Goal: Task Accomplishment & Management: Manage account settings

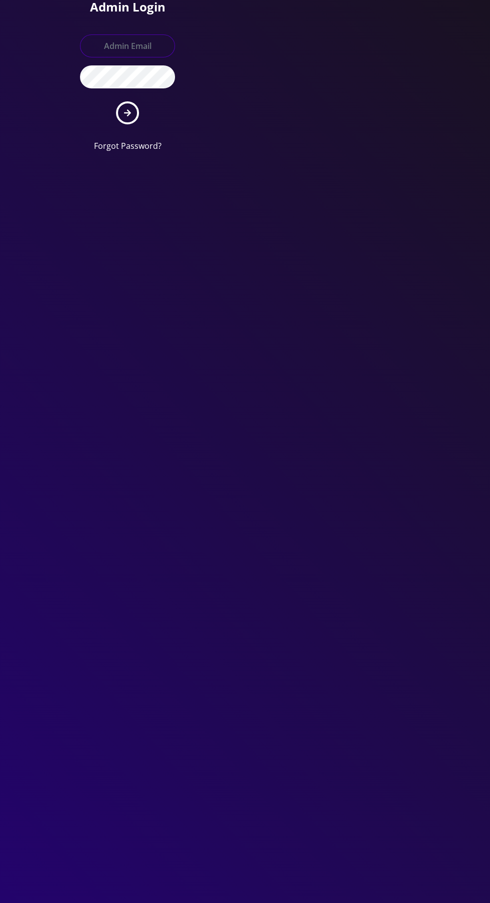
type input "[EMAIL_ADDRESS][DOMAIN_NAME]"
click at [116, 101] on button "submit" at bounding box center [127, 112] width 23 height 23
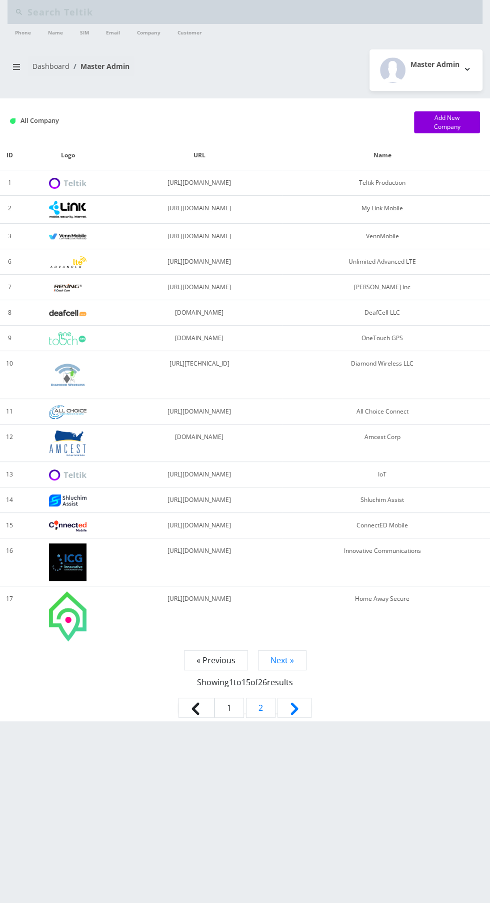
type input "[PERSON_NAME]"
click at [299, 12] on input "Nathan m" at bounding box center [253, 11] width 452 height 19
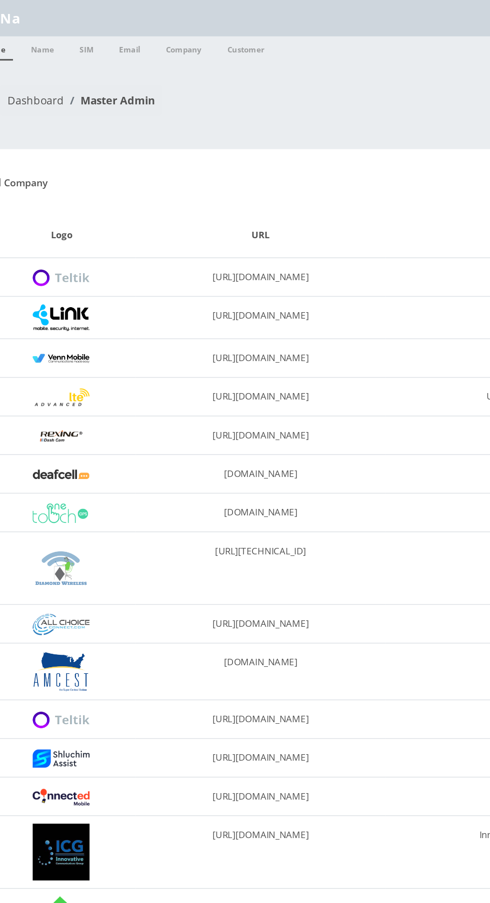
type input "N"
type input "[PERSON_NAME]"
click at [54, 36] on link "Name" at bounding box center [55, 32] width 25 height 16
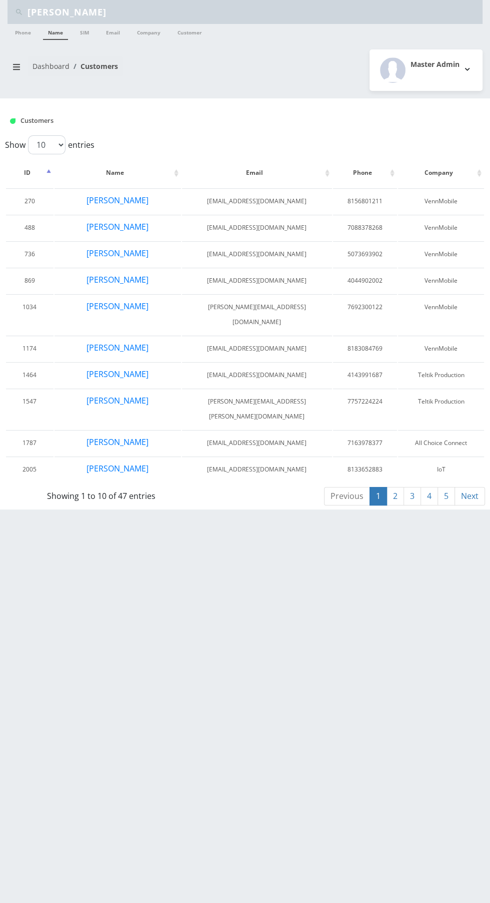
click at [395, 487] on link "2" at bounding box center [394, 496] width 17 height 18
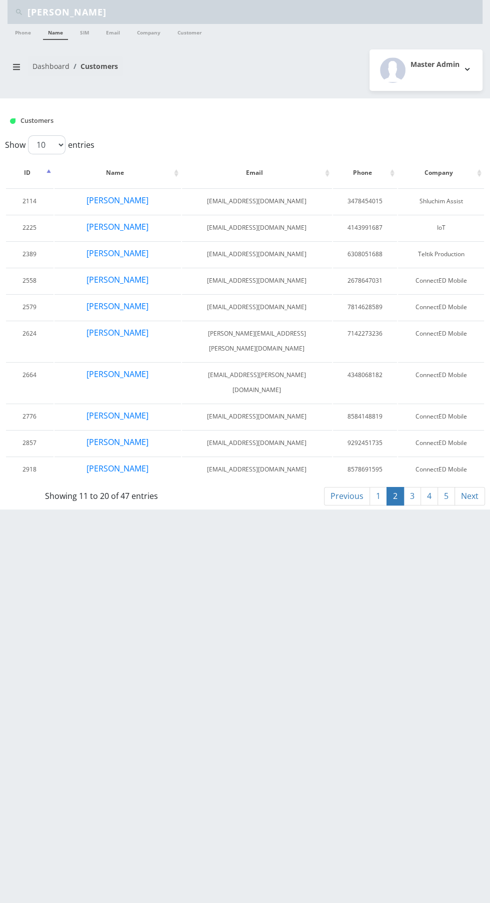
click at [412, 487] on link "3" at bounding box center [411, 496] width 17 height 18
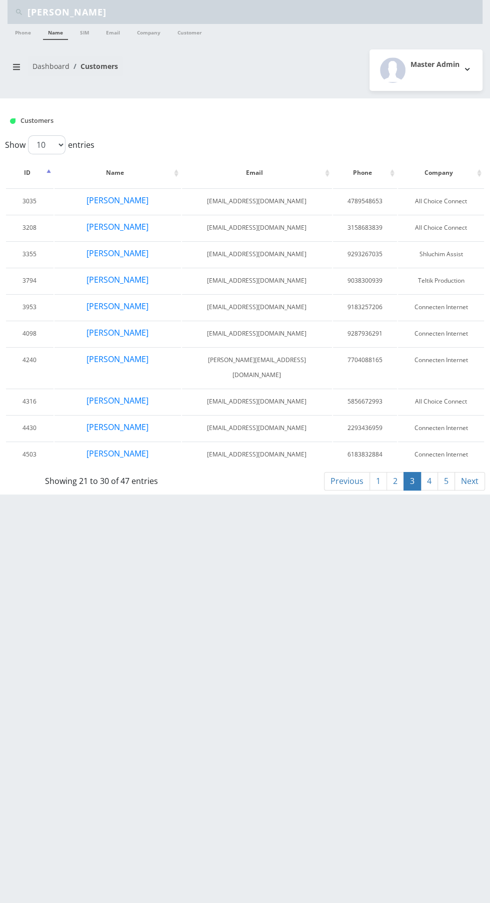
click at [429, 472] on link "4" at bounding box center [428, 481] width 17 height 18
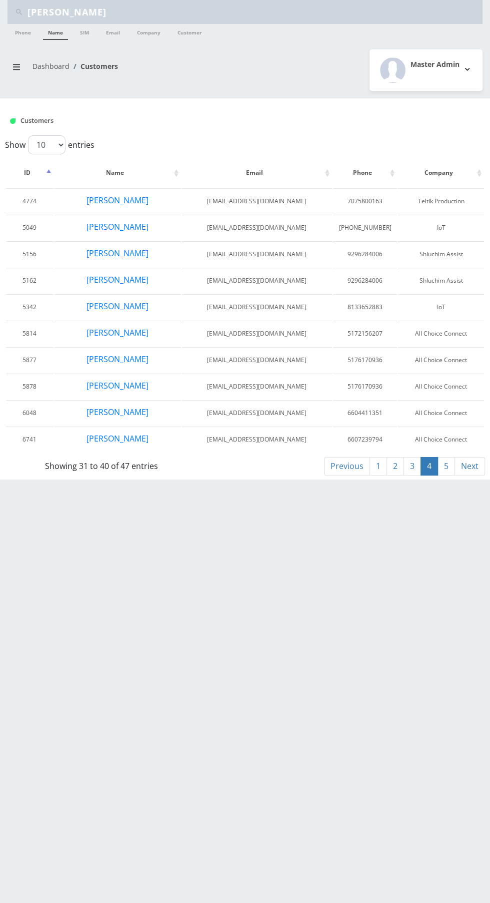
click at [446, 464] on link "5" at bounding box center [445, 466] width 17 height 18
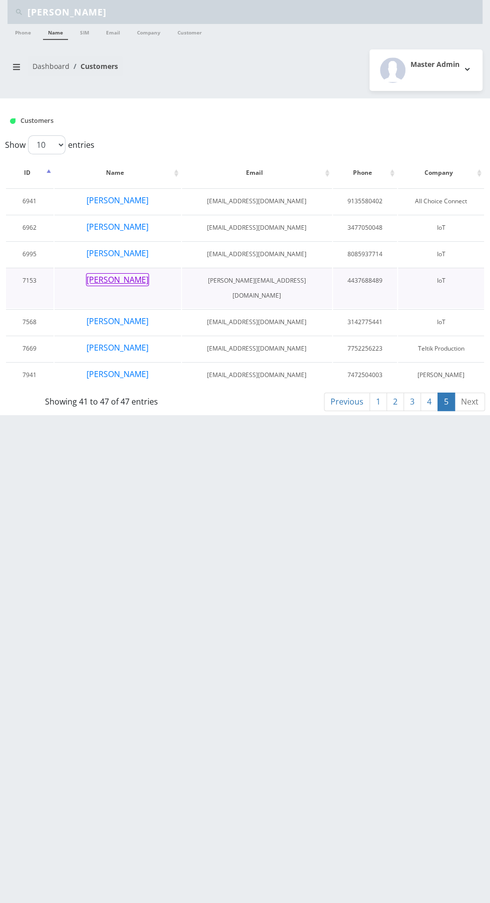
click at [132, 278] on button "[PERSON_NAME]" at bounding box center [117, 279] width 63 height 13
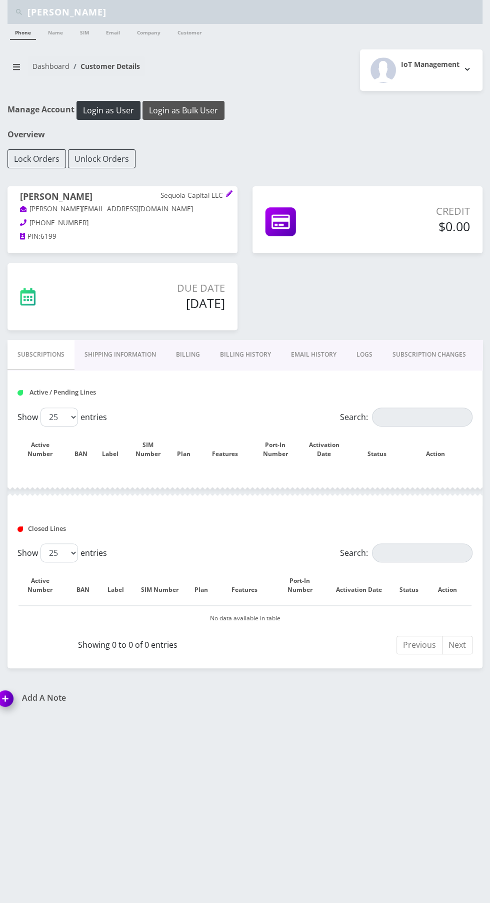
click at [204, 116] on button "Login as Bulk User" at bounding box center [183, 110] width 82 height 19
click at [437, 355] on link "CUSTOMER PRODUCTS" at bounding box center [445, 354] width 86 height 29
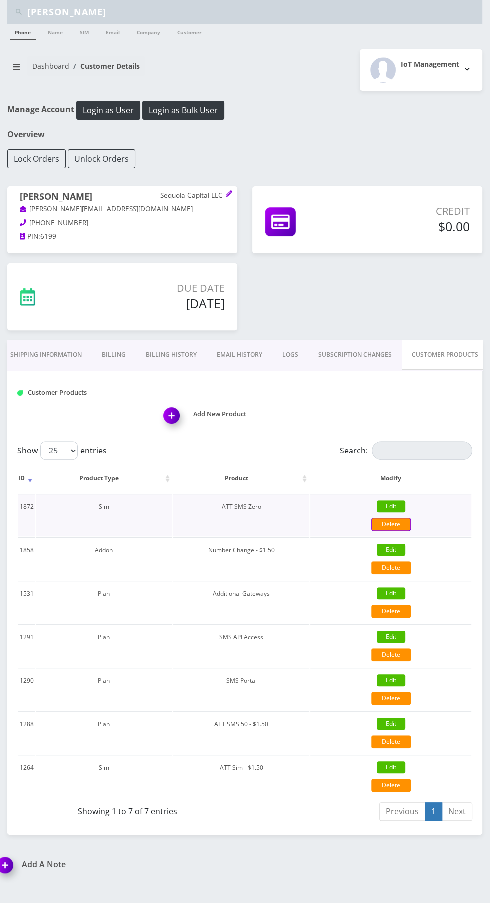
click at [401, 521] on link "Delete" at bounding box center [390, 524] width 39 height 13
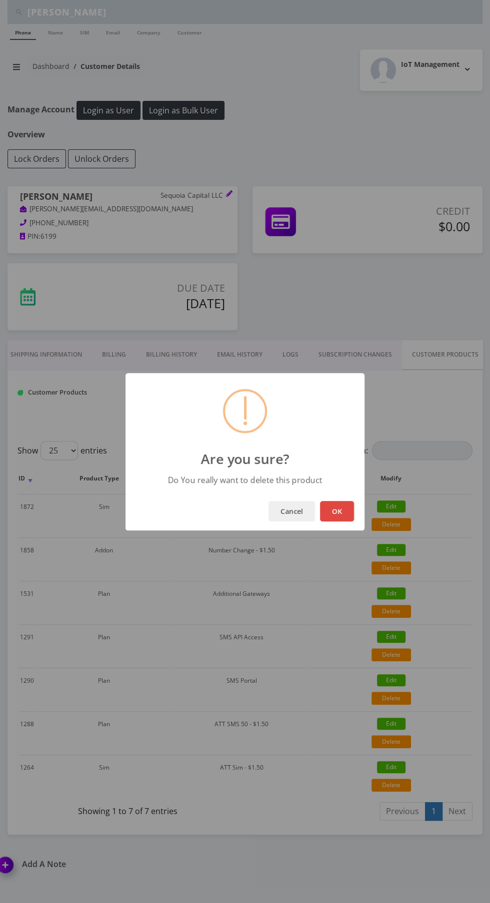
click at [337, 511] on button "OK" at bounding box center [337, 511] width 34 height 20
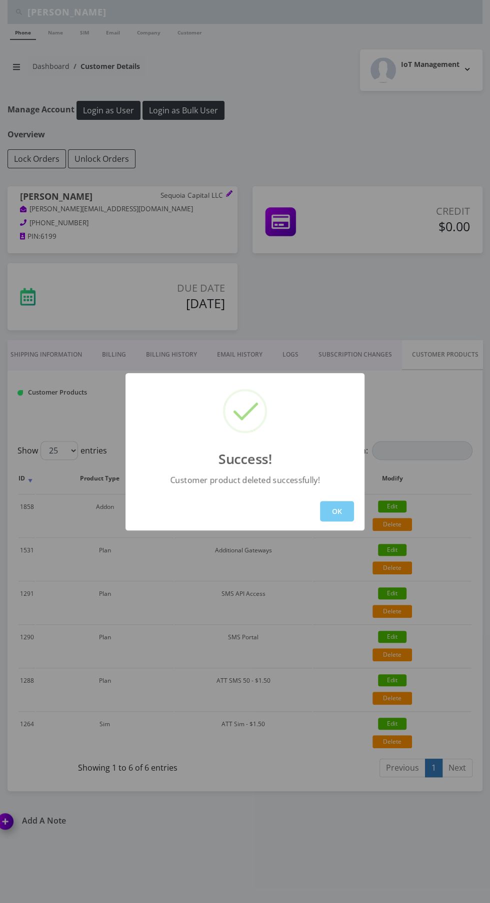
click at [348, 510] on button "OK" at bounding box center [337, 511] width 34 height 20
